Goal: Task Accomplishment & Management: Complete application form

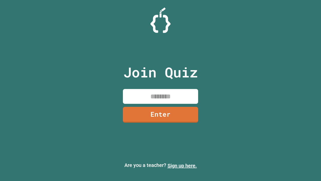
click at [182, 165] on link "Sign up here." at bounding box center [182, 165] width 29 height 6
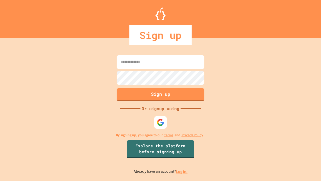
click at [182, 171] on link "Log in." at bounding box center [182, 171] width 12 height 5
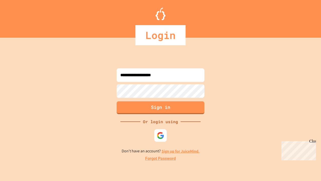
type input "**********"
